Goal: Complete application form

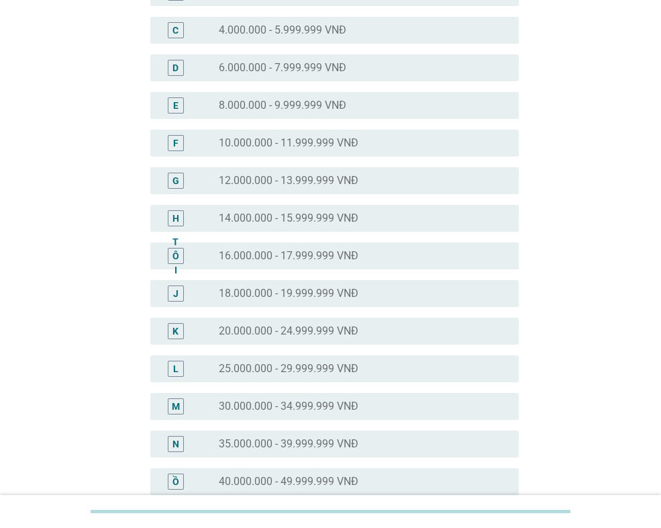
scroll to position [336, 0]
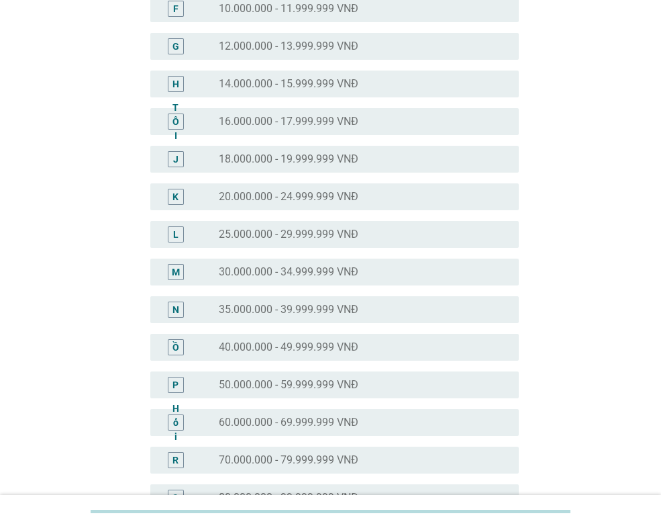
click at [330, 310] on font "35.000.000 - 39.999.999 VNĐ" at bounding box center [289, 309] width 140 height 13
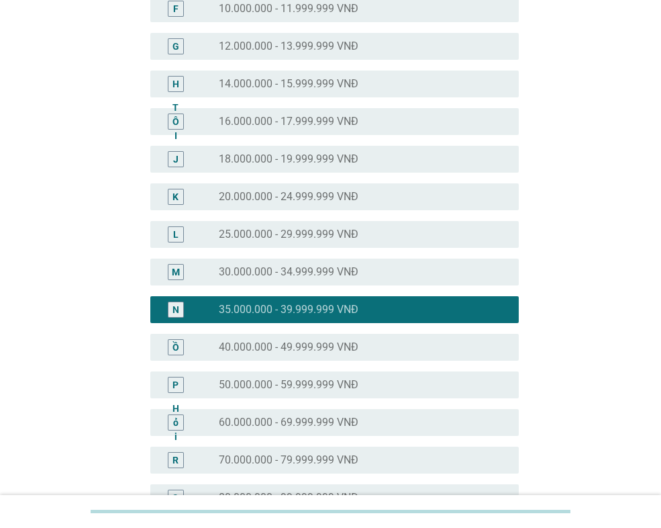
scroll to position [566, 0]
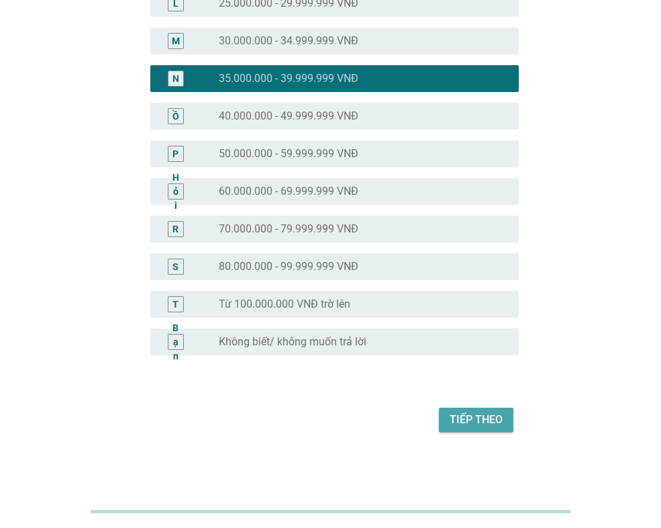
click at [470, 416] on font "Tiếp theo" at bounding box center [476, 419] width 53 height 13
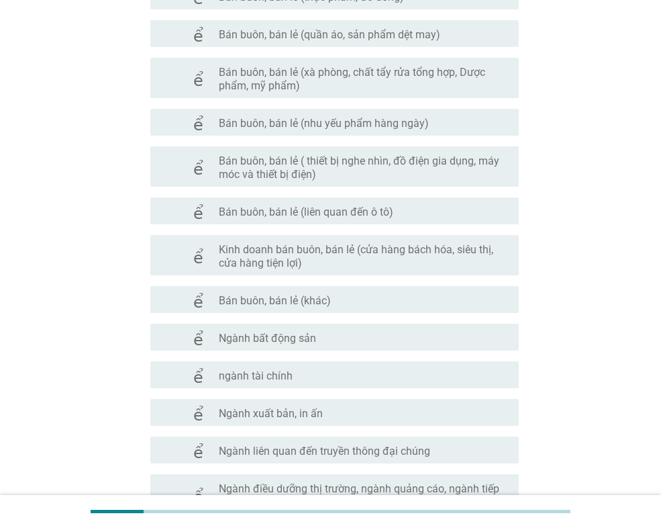
scroll to position [537, 0]
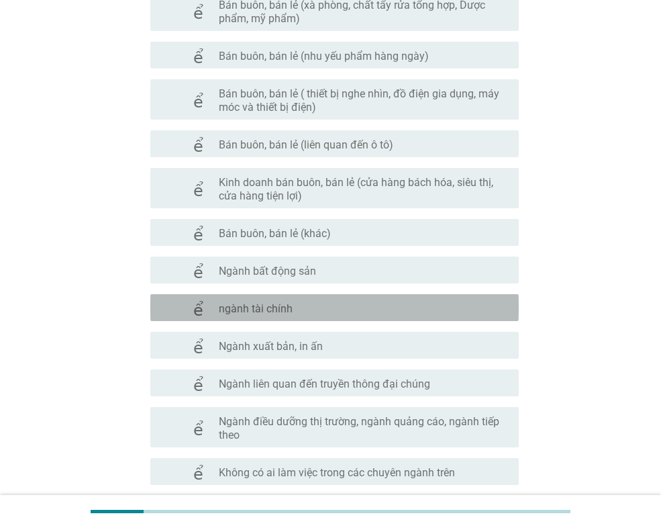
click at [284, 303] on font "ngành tài chính" at bounding box center [256, 308] width 74 height 13
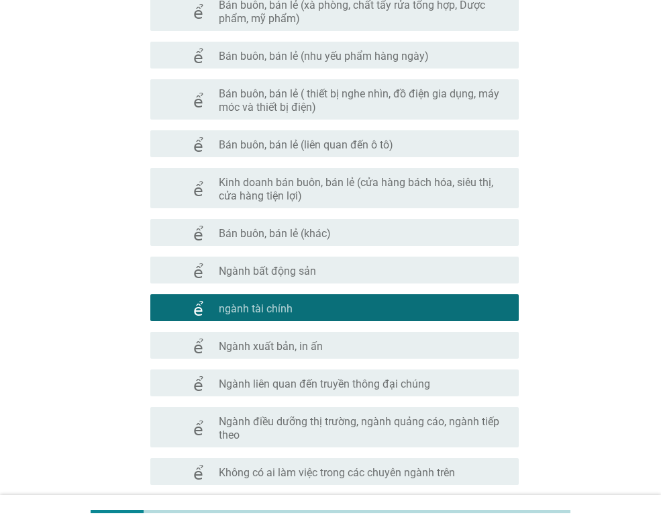
scroll to position [650, 0]
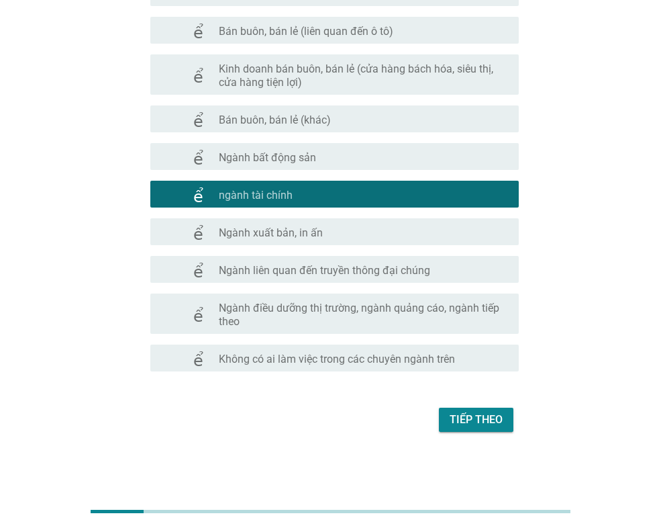
click at [471, 415] on font "Tiếp theo" at bounding box center [476, 419] width 53 height 13
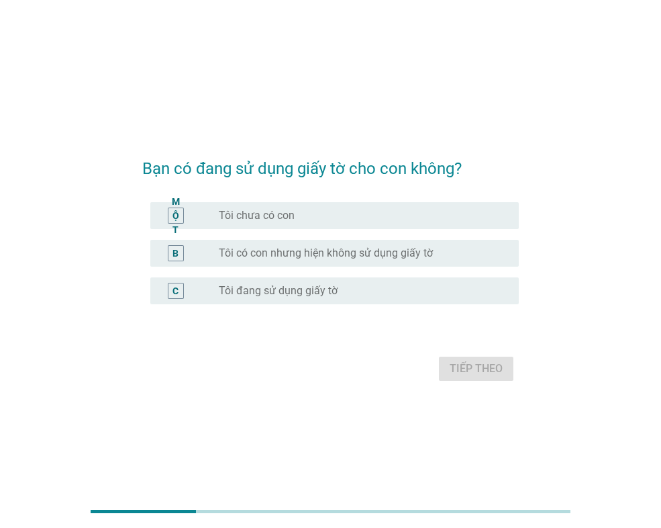
click at [311, 290] on font "Tôi đang sử dụng giấy tờ" at bounding box center [278, 290] width 119 height 13
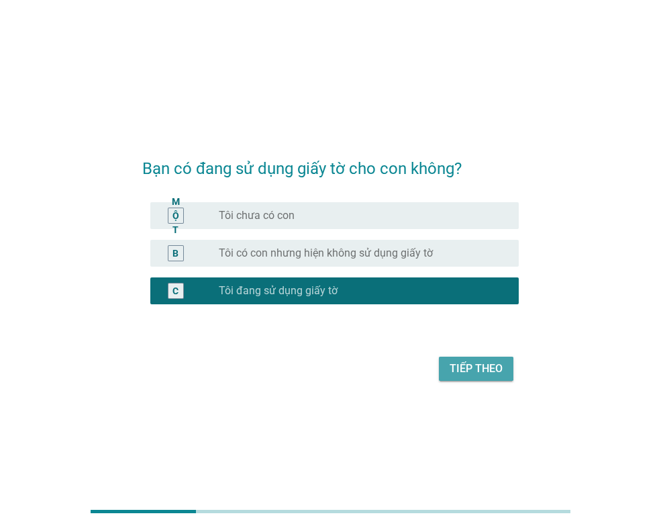
click at [457, 369] on font "Tiếp theo" at bounding box center [476, 368] width 53 height 13
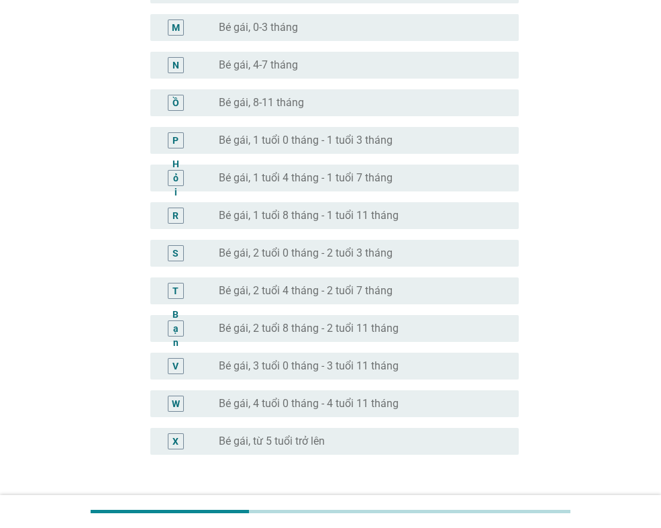
scroll to position [703, 0]
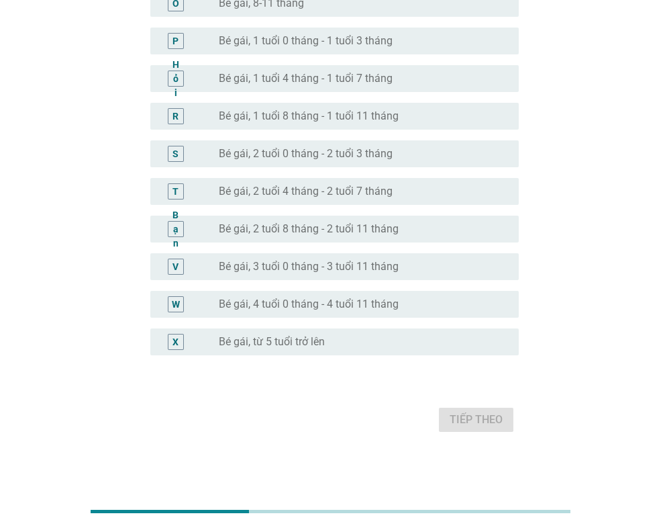
click at [311, 337] on font "Bé gái, từ 5 tuổi trở lên" at bounding box center [272, 341] width 106 height 13
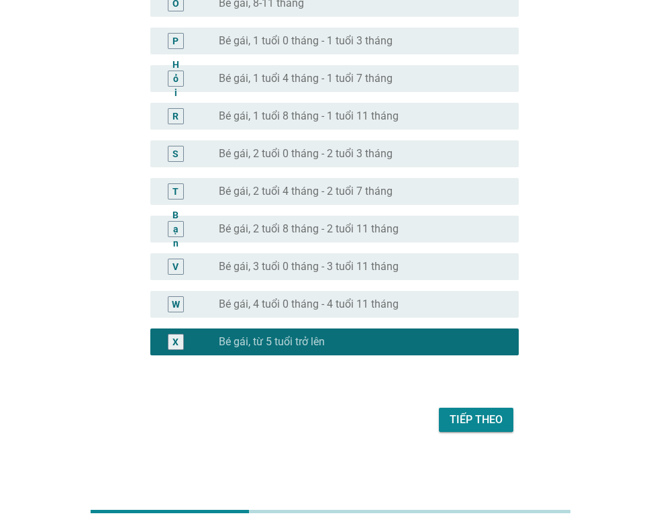
click at [485, 418] on font "Tiếp theo" at bounding box center [476, 419] width 53 height 13
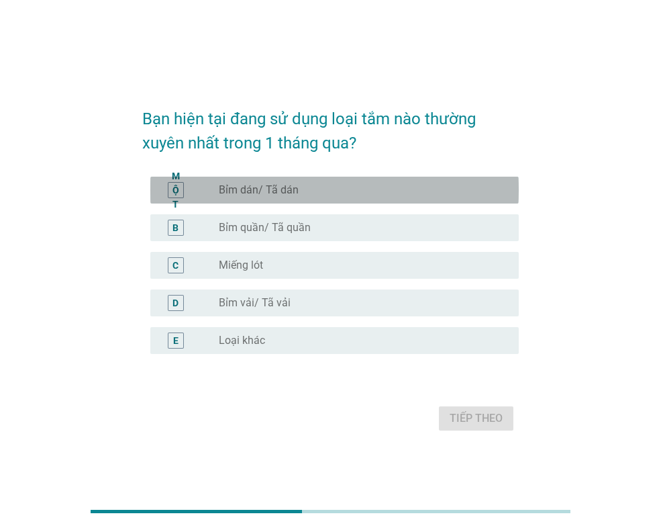
click at [295, 183] on font "Bỉm dán/ Tã dán" at bounding box center [259, 189] width 80 height 13
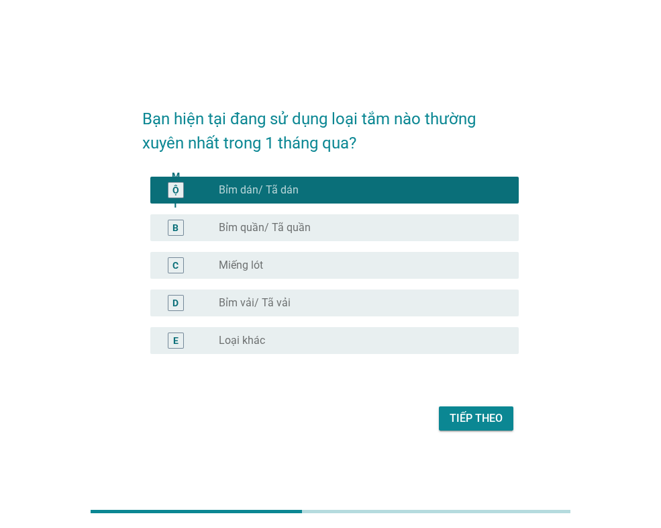
click at [474, 413] on font "Tiếp theo" at bounding box center [476, 417] width 53 height 13
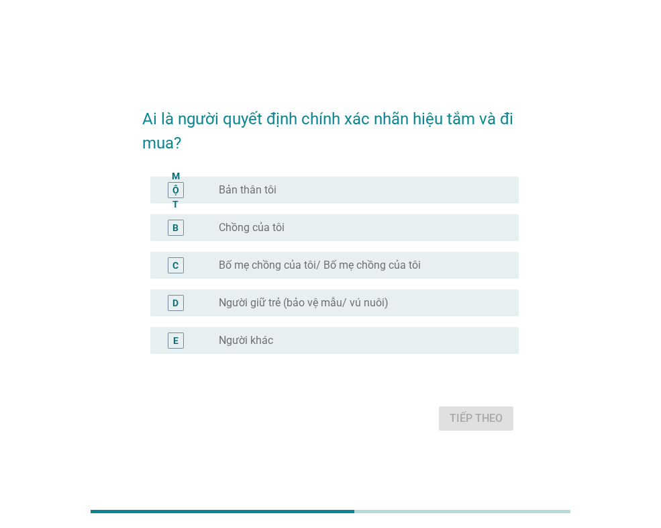
click at [297, 199] on div "MỘT nút radio chưa được chọn Bản thân tôi" at bounding box center [334, 190] width 368 height 27
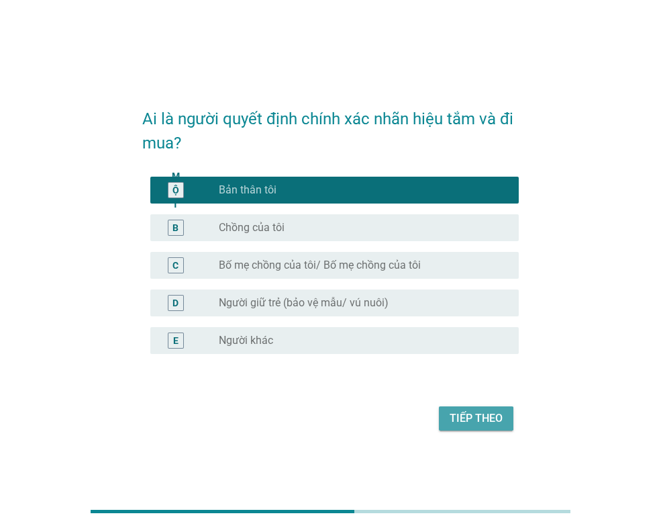
click at [464, 416] on font "Tiếp theo" at bounding box center [476, 417] width 53 height 13
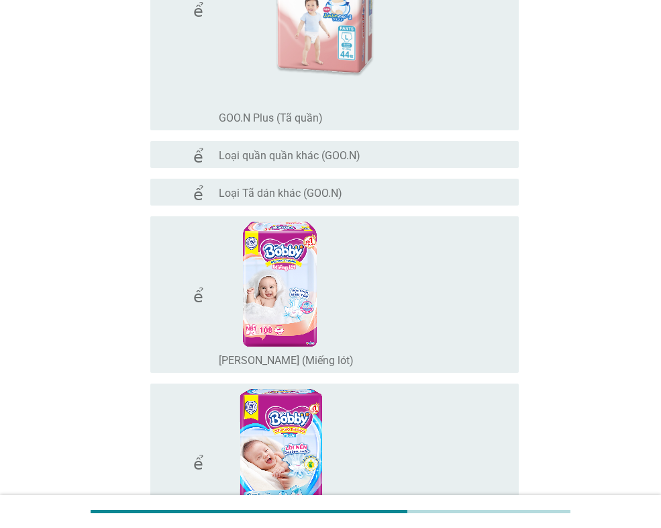
scroll to position [1611, 0]
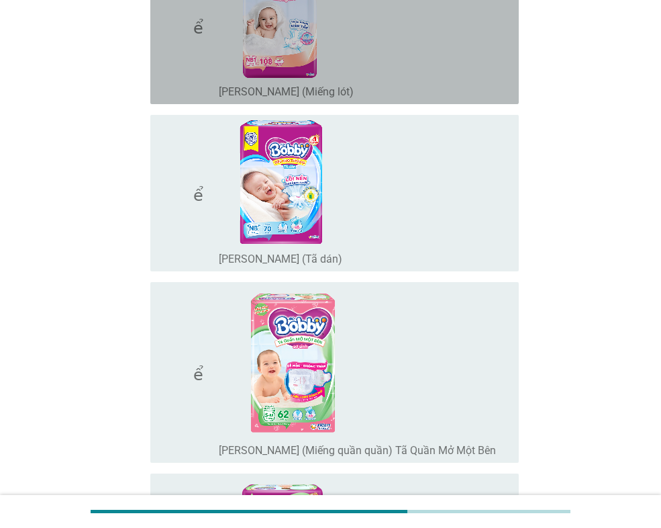
click at [352, 51] on div "check_box_outline_blank [PERSON_NAME] (Miếng lót)" at bounding box center [363, 26] width 289 height 146
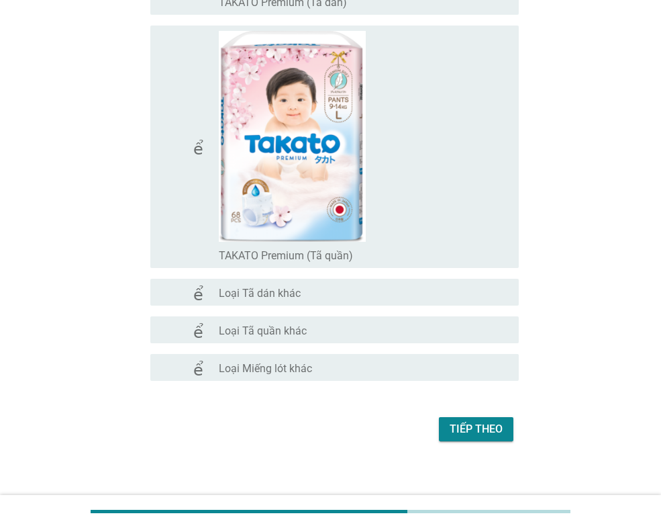
scroll to position [10771, 0]
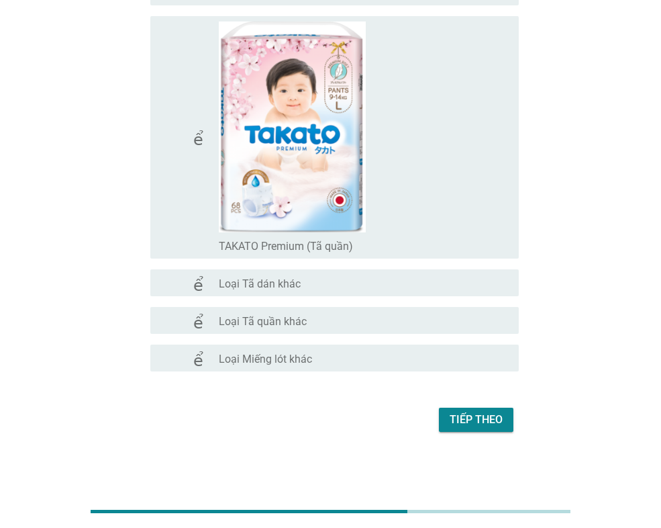
click at [491, 429] on button "Tiếp theo" at bounding box center [476, 419] width 74 height 24
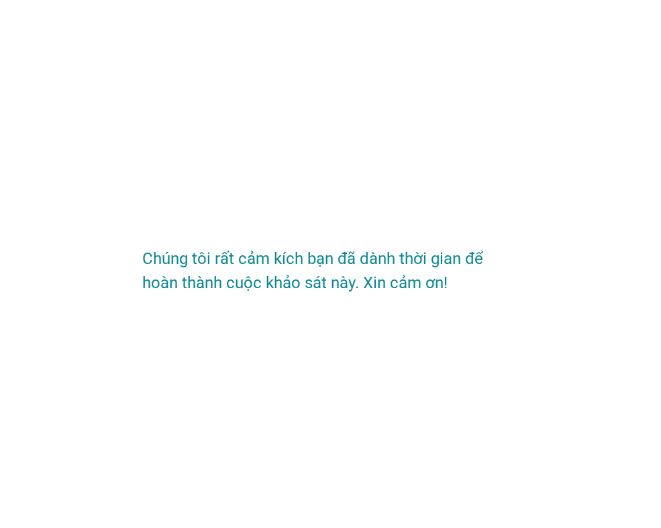
scroll to position [0, 0]
